Goal: Check status: Check status

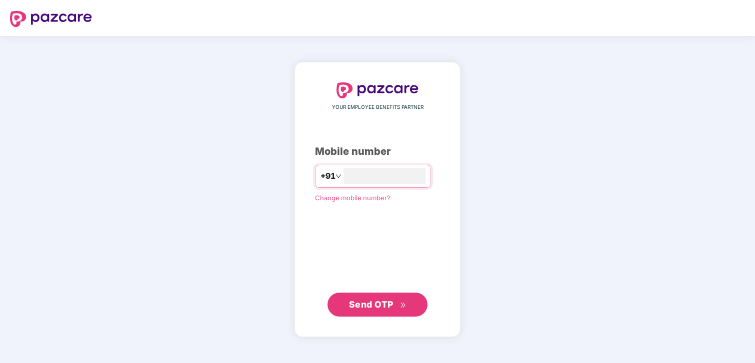
type input "**********"
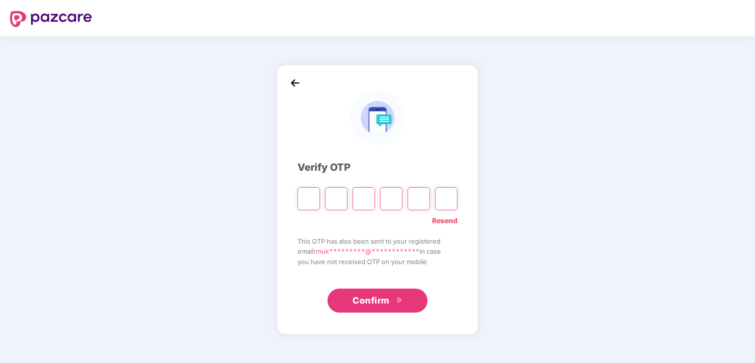
type input "*"
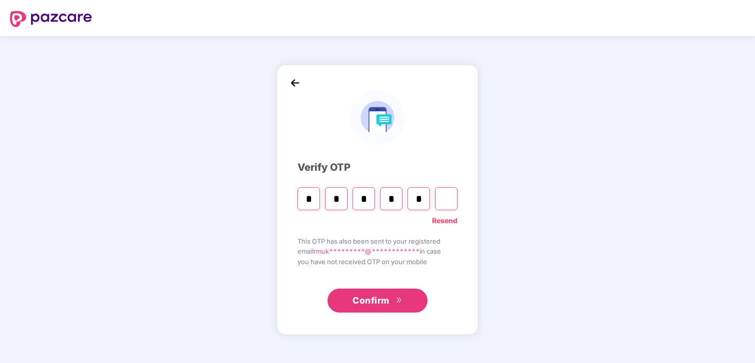
type input "*"
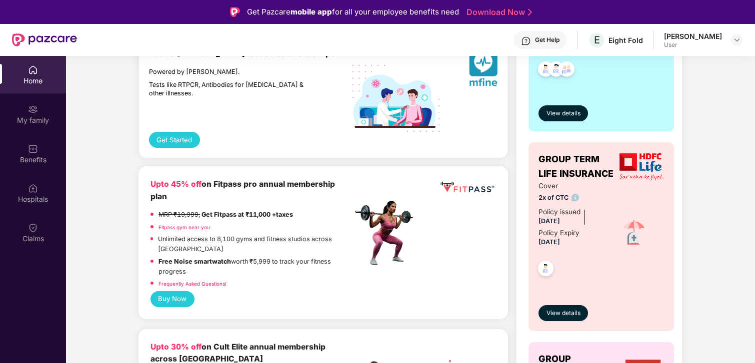
scroll to position [291, 0]
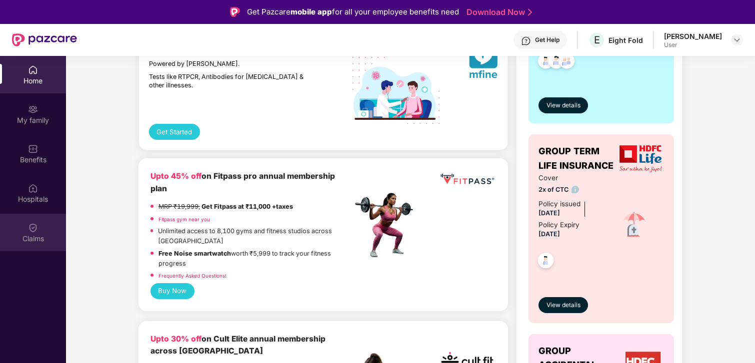
click at [43, 232] on div "Claims" at bounding box center [33, 232] width 66 height 37
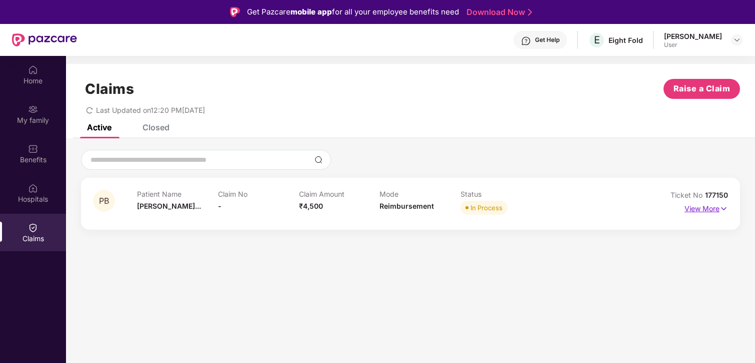
click at [698, 204] on p "View More" at bounding box center [705, 207] width 43 height 13
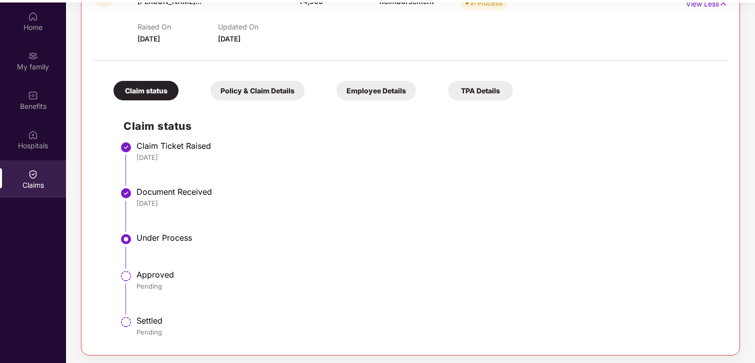
scroll to position [56, 0]
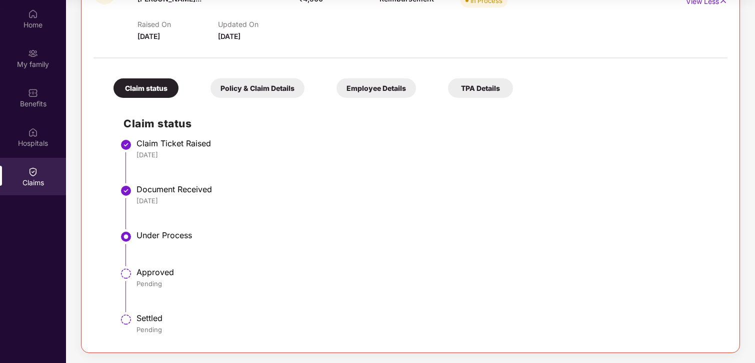
click at [268, 93] on div "Policy & Claim Details" at bounding box center [257, 87] width 94 height 19
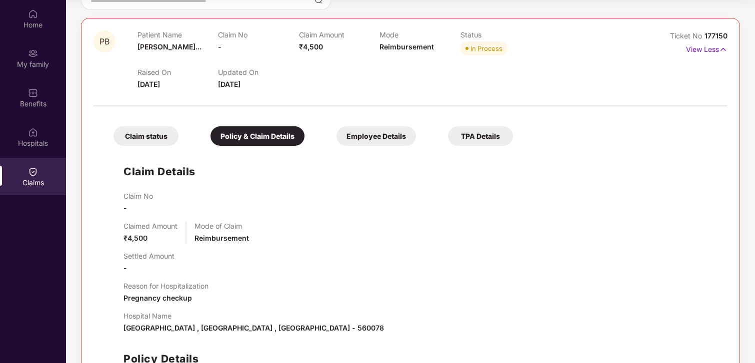
scroll to position [53, 0]
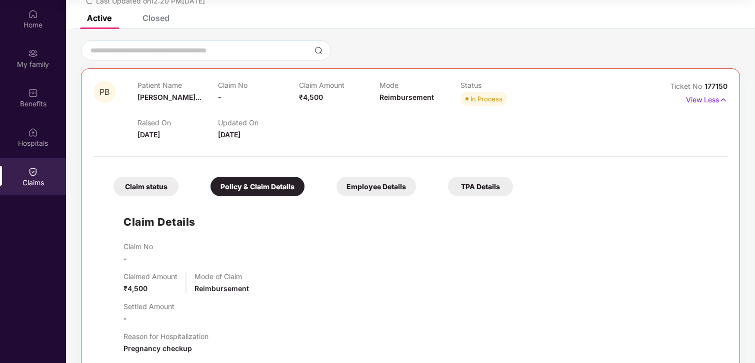
click at [386, 178] on div "Employee Details" at bounding box center [375, 186] width 79 height 19
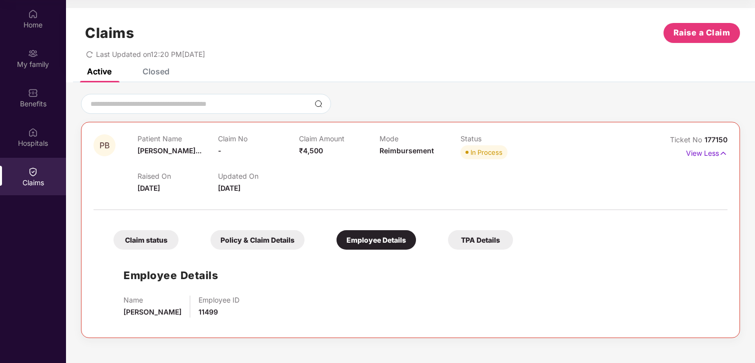
click at [482, 232] on div "TPA Details" at bounding box center [480, 239] width 65 height 19
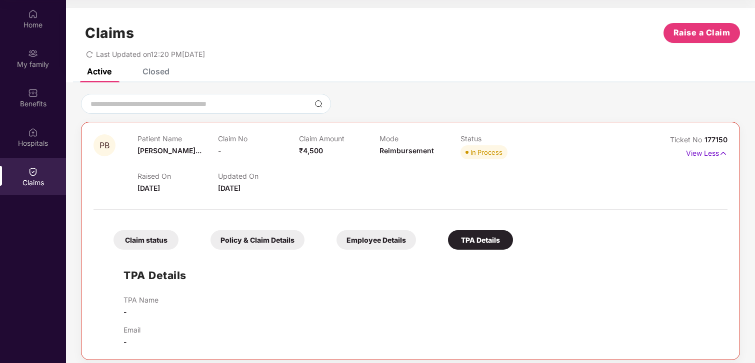
click at [157, 238] on div "Claim status" at bounding box center [145, 239] width 65 height 19
